Goal: Book appointment/travel/reservation

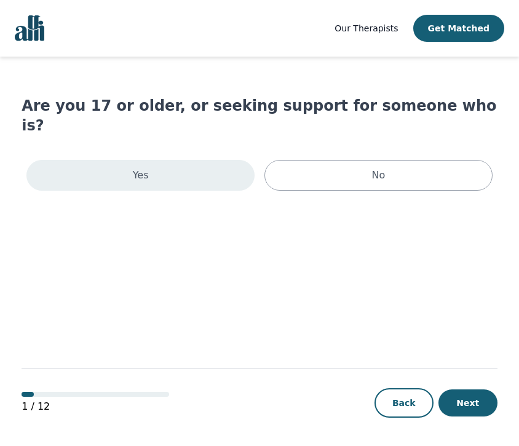
click at [137, 168] on p "Yes" at bounding box center [141, 175] width 16 height 15
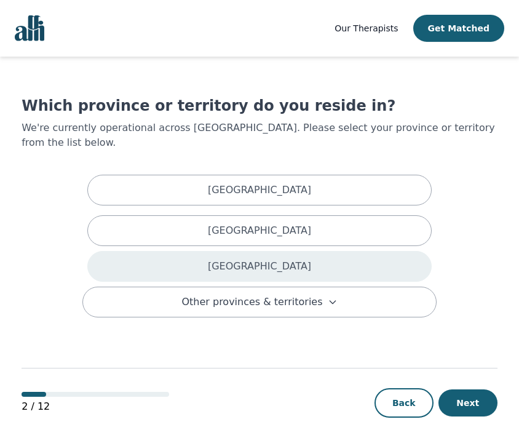
click at [238, 251] on div "[GEOGRAPHIC_DATA]" at bounding box center [259, 266] width 344 height 31
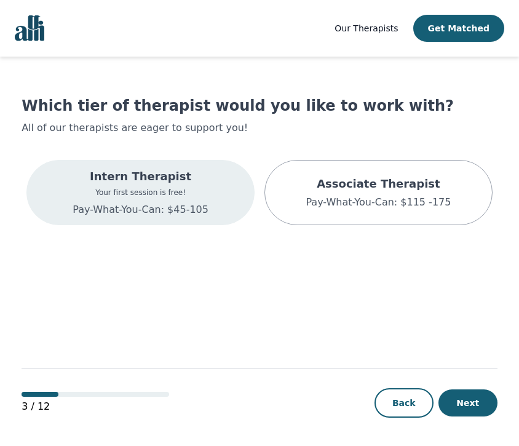
click at [191, 194] on p "Your first session is free!" at bounding box center [141, 193] width 136 height 10
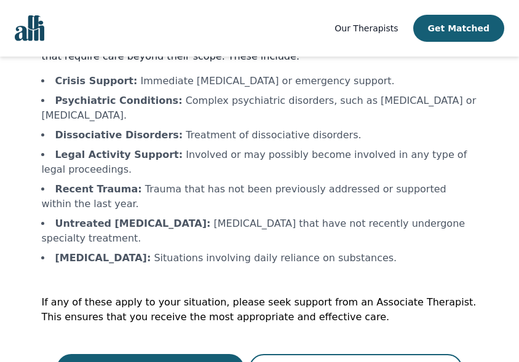
scroll to position [105, 0]
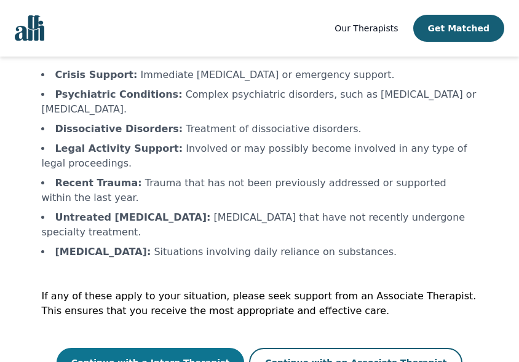
click at [187, 348] on button "Continue with a Intern Therapist" at bounding box center [151, 363] width 188 height 30
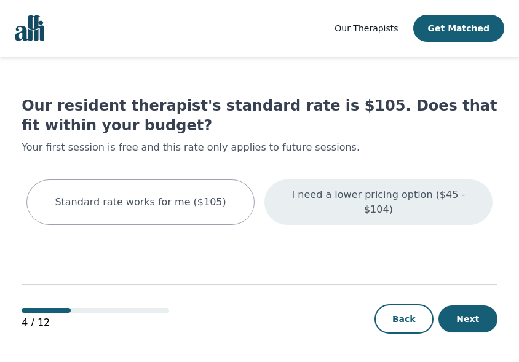
click at [373, 199] on p "I need a lower pricing option ($45 - $104)" at bounding box center [378, 203] width 197 height 30
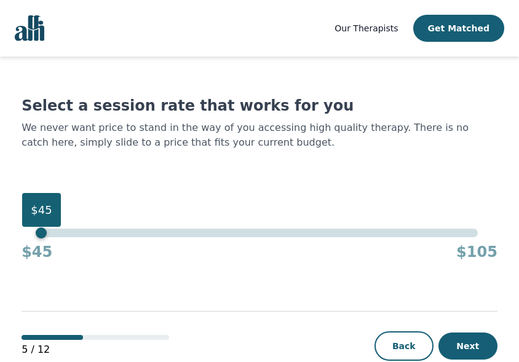
drag, startPoint x: 479, startPoint y: 234, endPoint x: 28, endPoint y: 247, distance: 451.0
click at [28, 247] on div "$45 $45 $105" at bounding box center [260, 245] width 476 height 33
click at [482, 342] on button "Next" at bounding box center [467, 346] width 59 height 27
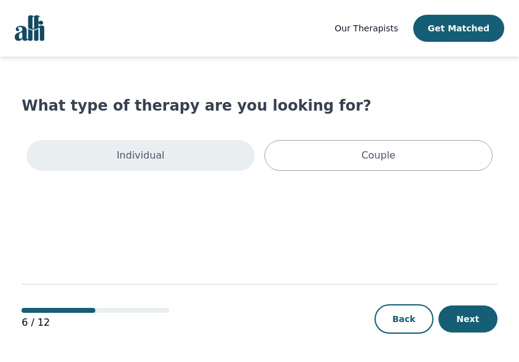
click at [226, 148] on div "Individual" at bounding box center [140, 155] width 228 height 31
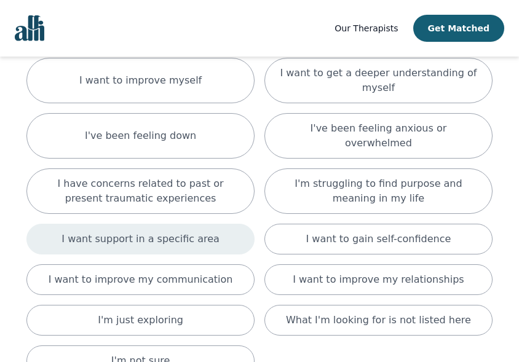
scroll to position [123, 0]
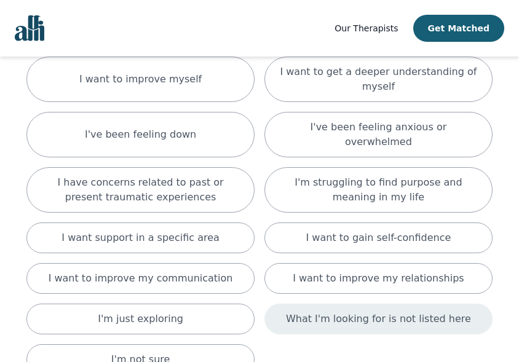
click at [314, 312] on p "What I'm looking for is not listed here" at bounding box center [378, 319] width 185 height 15
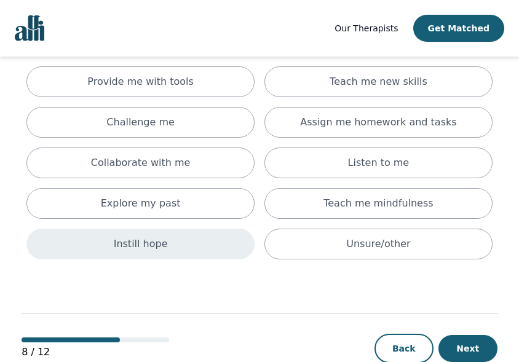
scroll to position [122, 0]
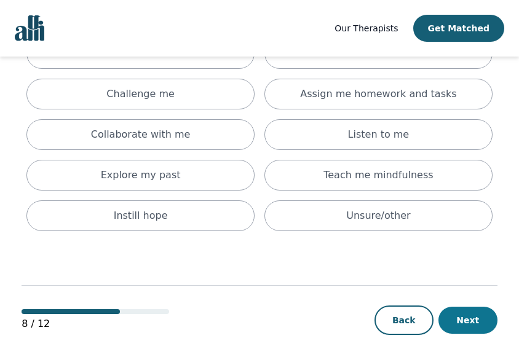
click at [472, 320] on button "Next" at bounding box center [467, 320] width 59 height 27
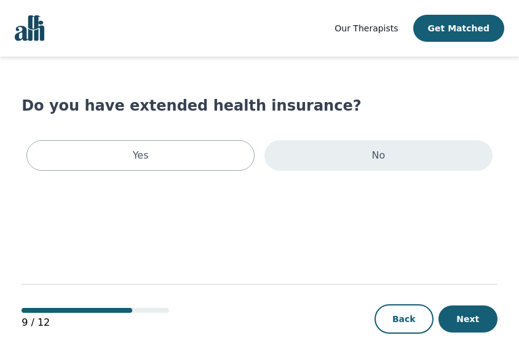
click at [304, 161] on div "No" at bounding box center [378, 155] width 228 height 31
